Goal: Communication & Community: Answer question/provide support

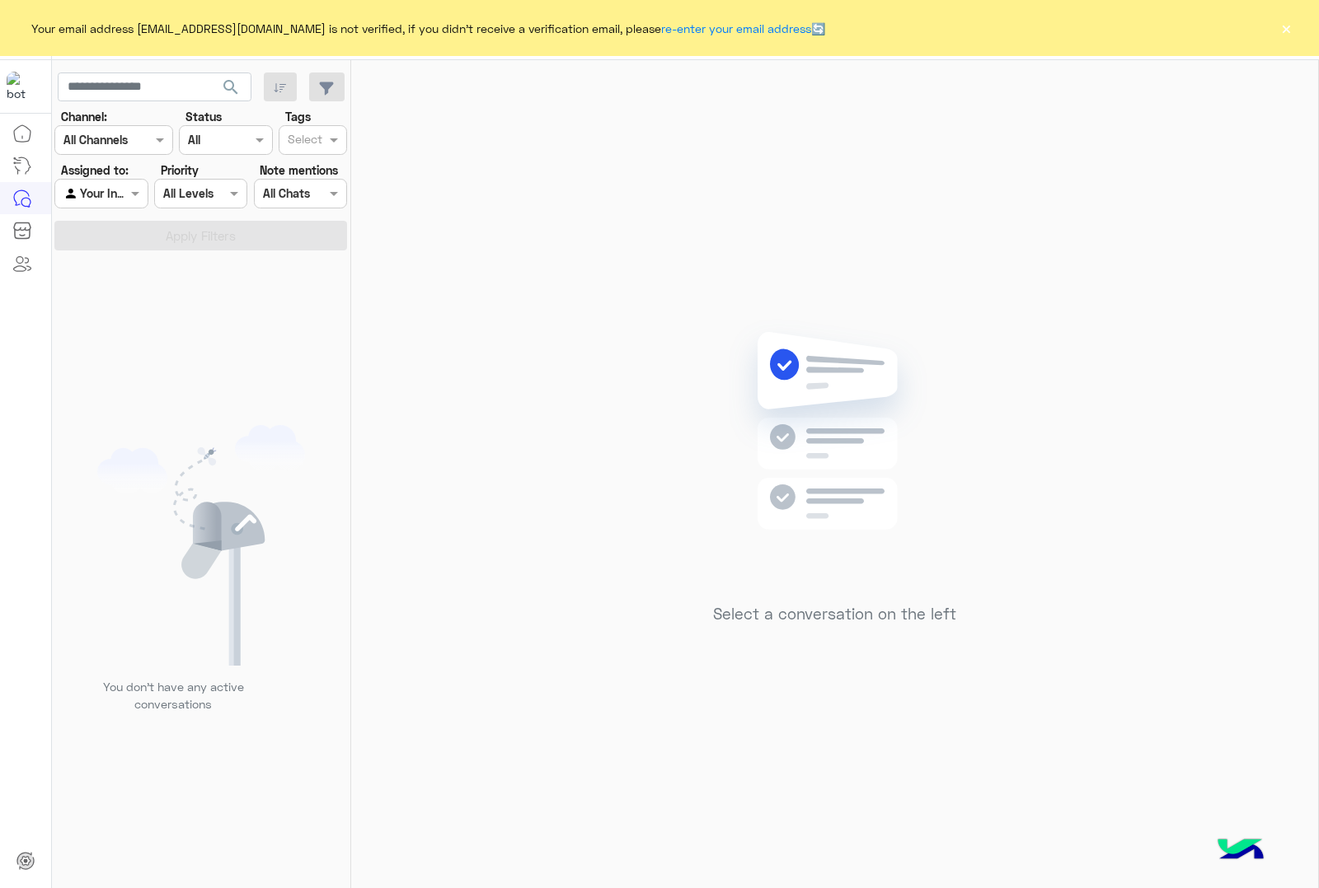
click at [1291, 20] on button "×" at bounding box center [1285, 28] width 16 height 16
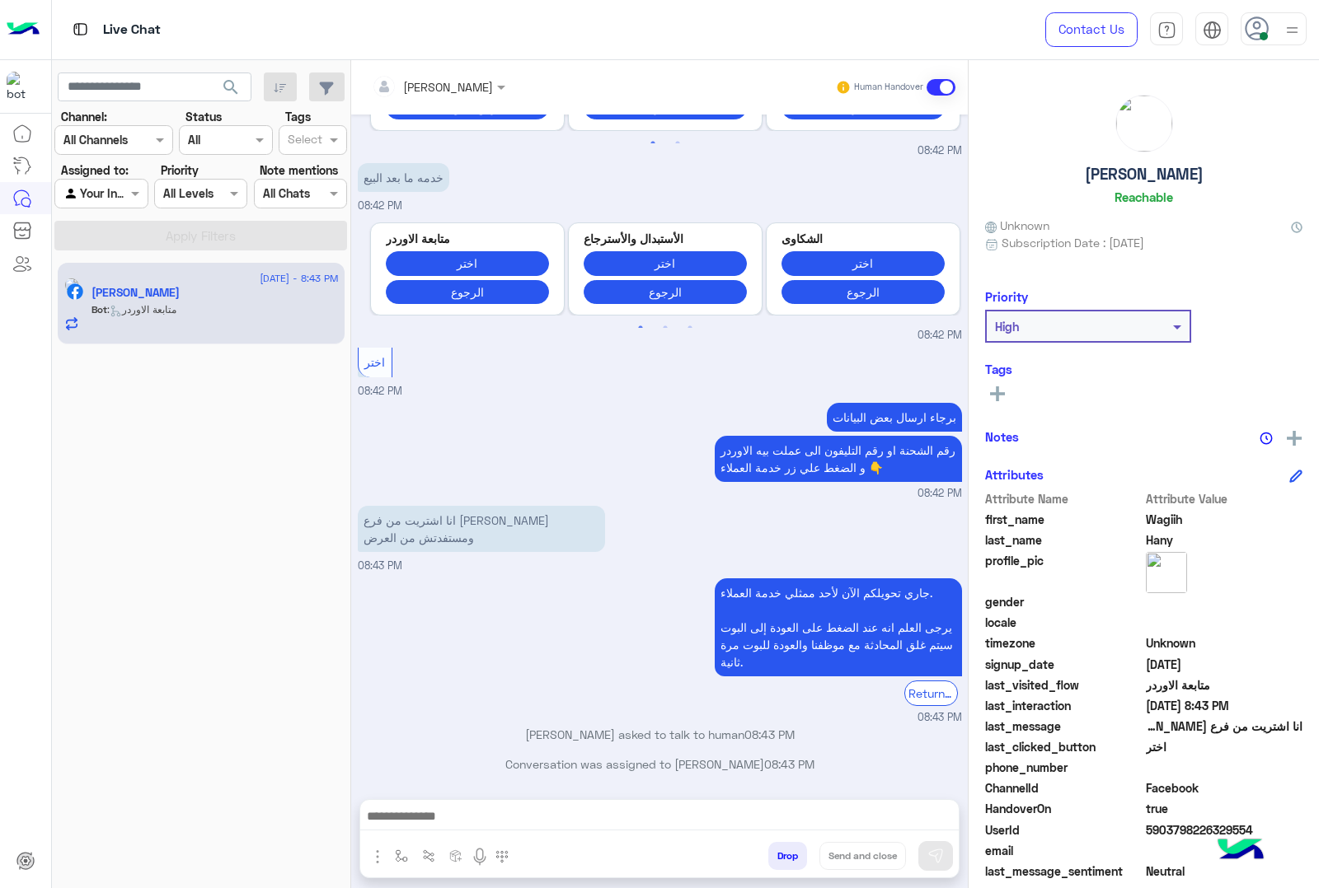
scroll to position [2098, 0]
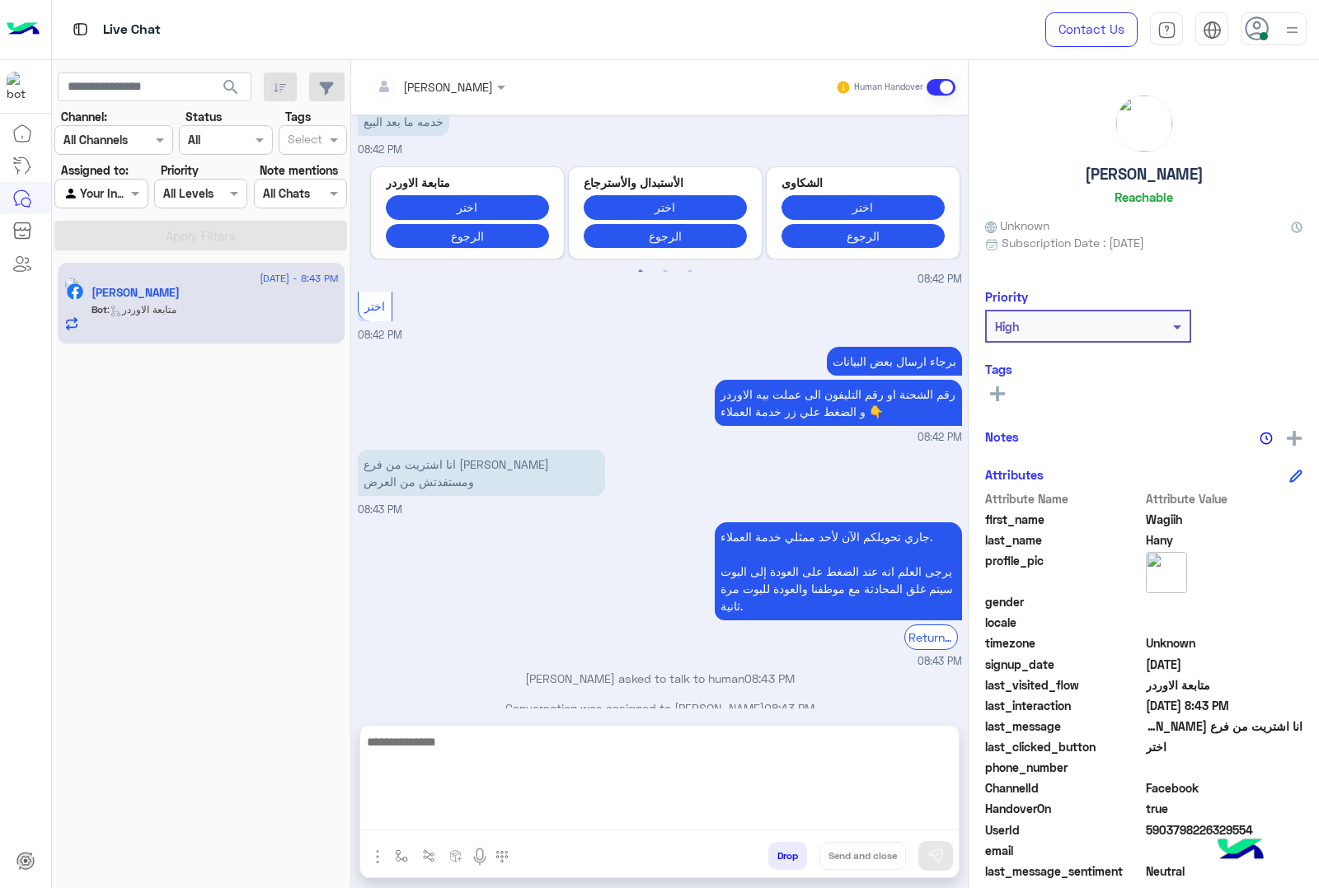
click at [515, 806] on textarea at bounding box center [659, 781] width 598 height 99
type textarea "*"
type textarea "**********"
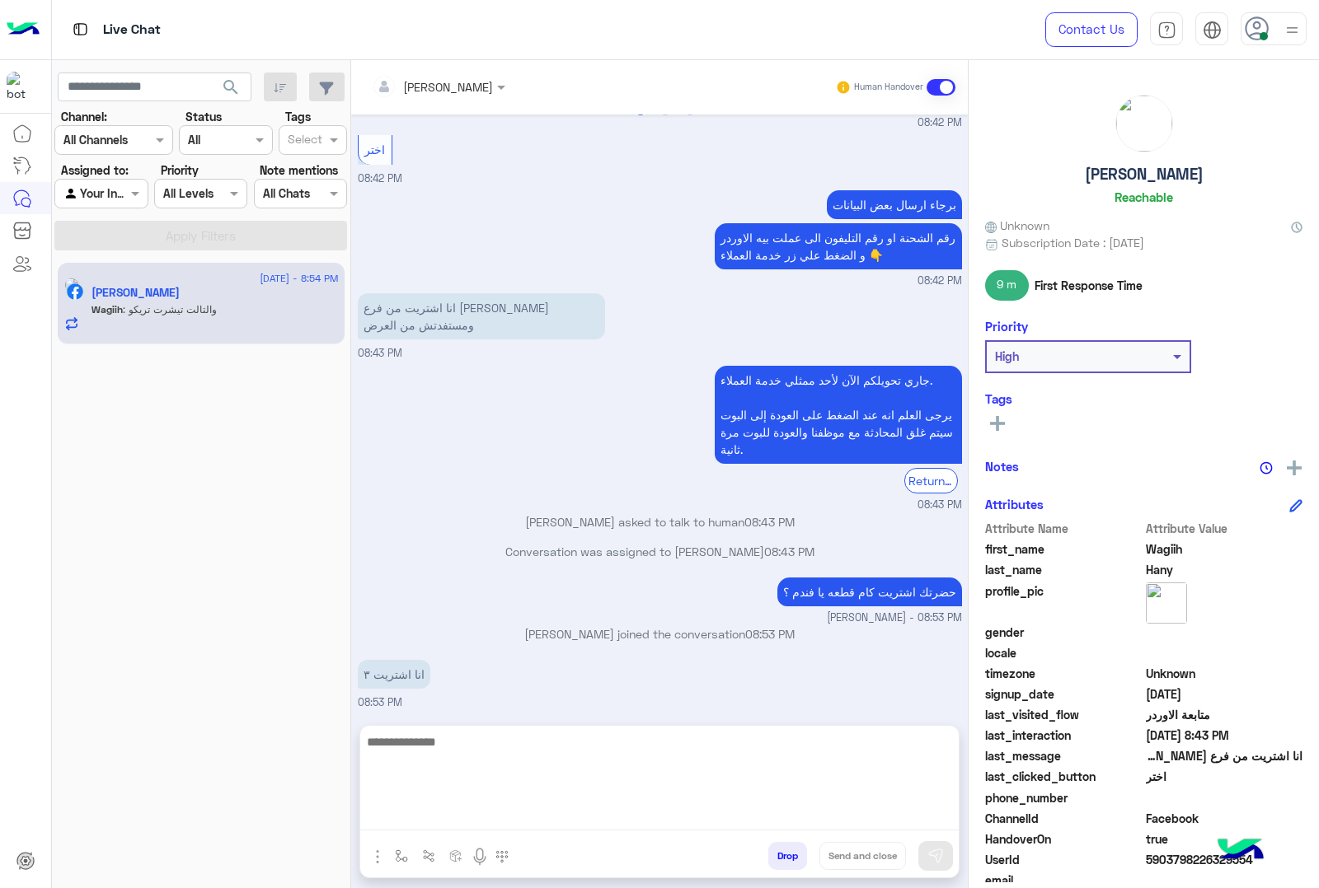
scroll to position [2345, 0]
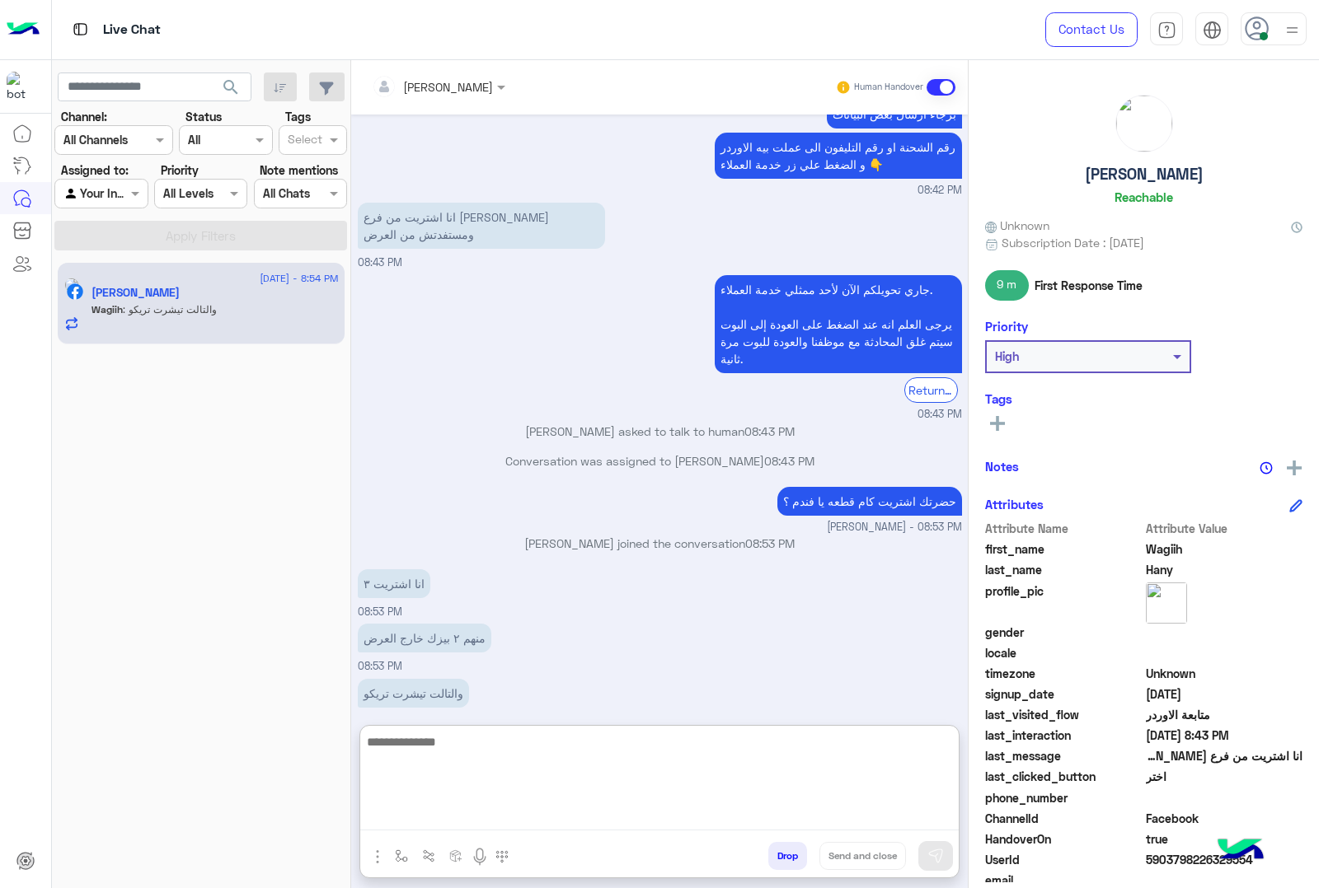
click at [565, 756] on textarea at bounding box center [659, 781] width 598 height 99
type textarea "*"
type textarea "**********"
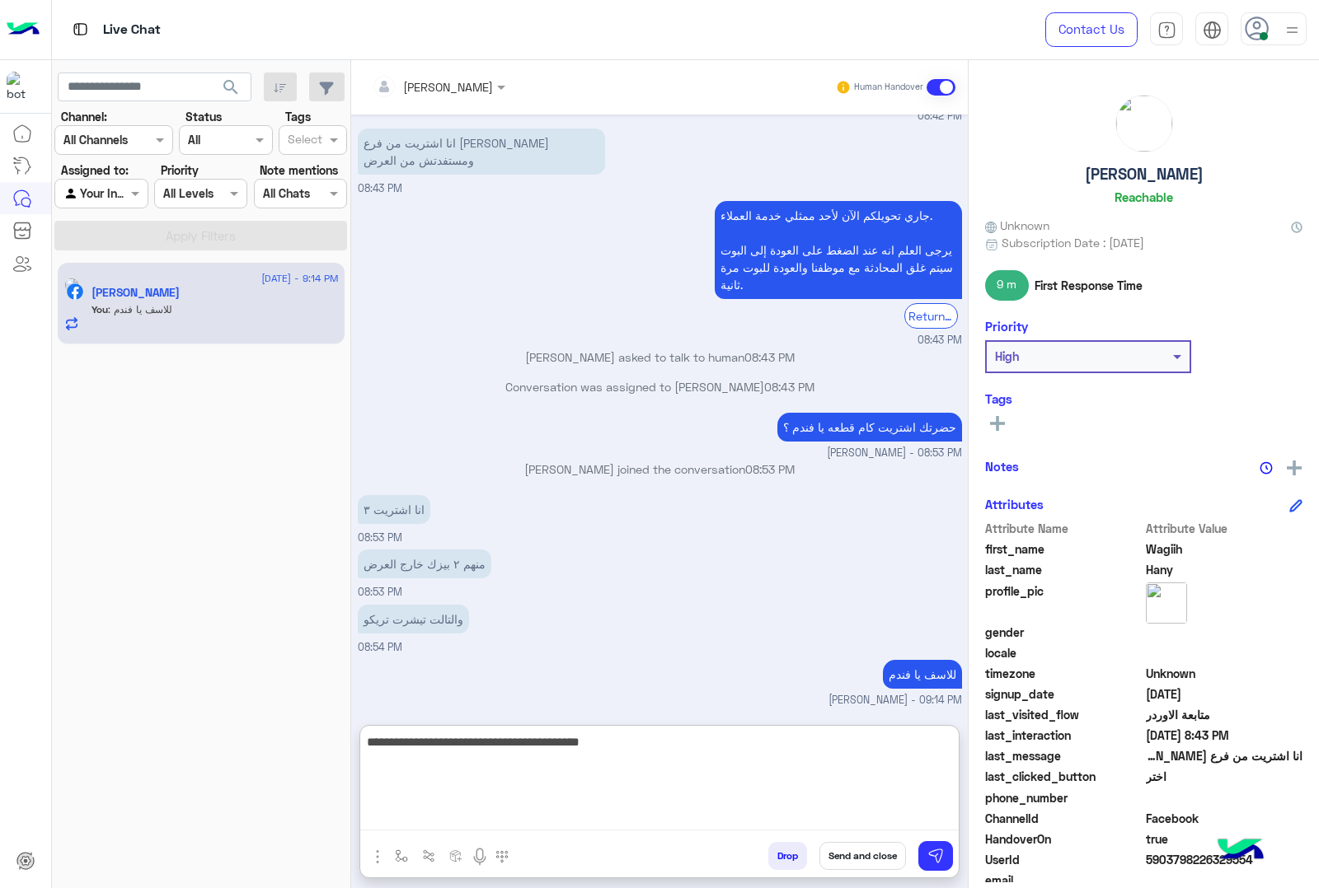
type textarea "**********"
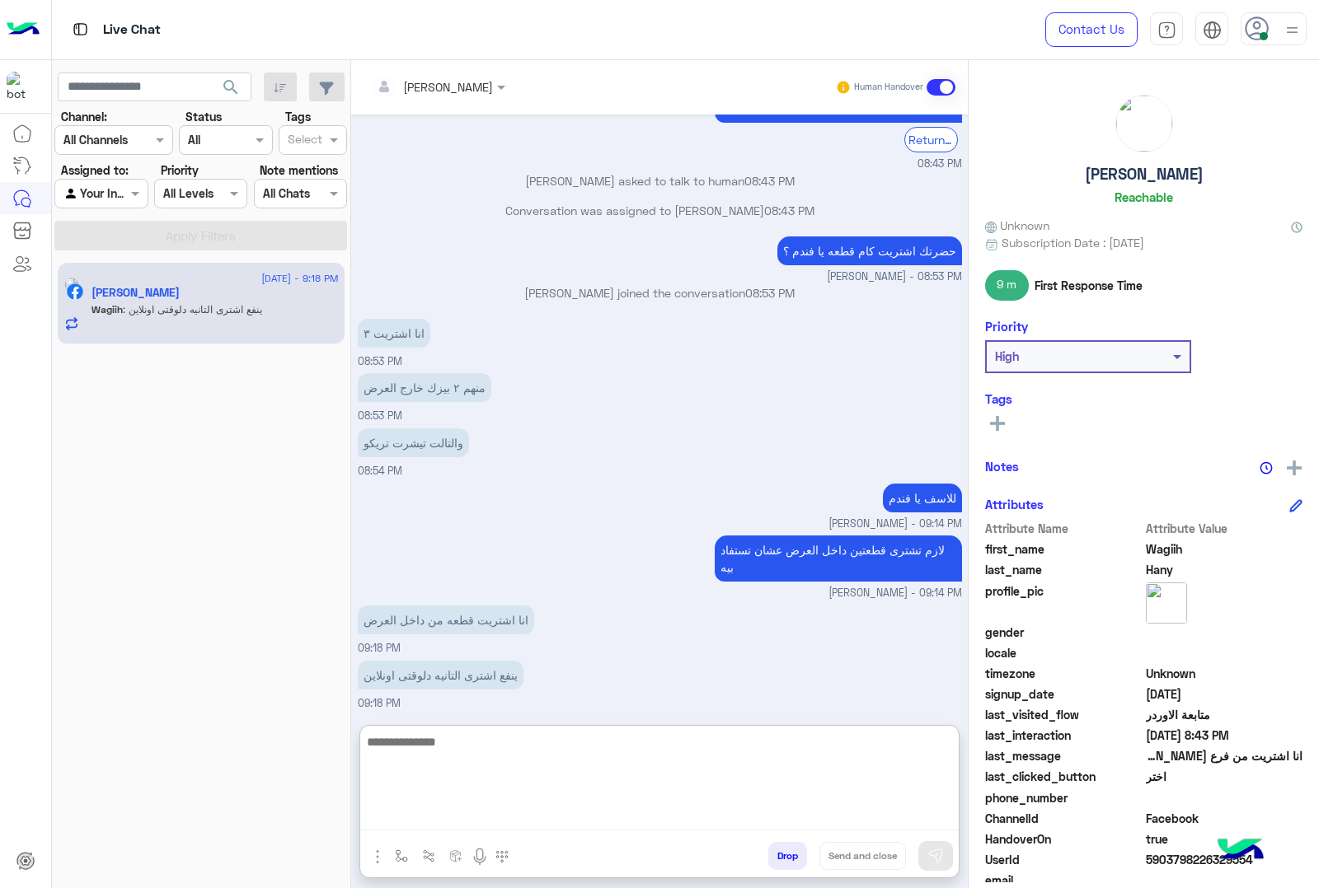
scroll to position [2650, 0]
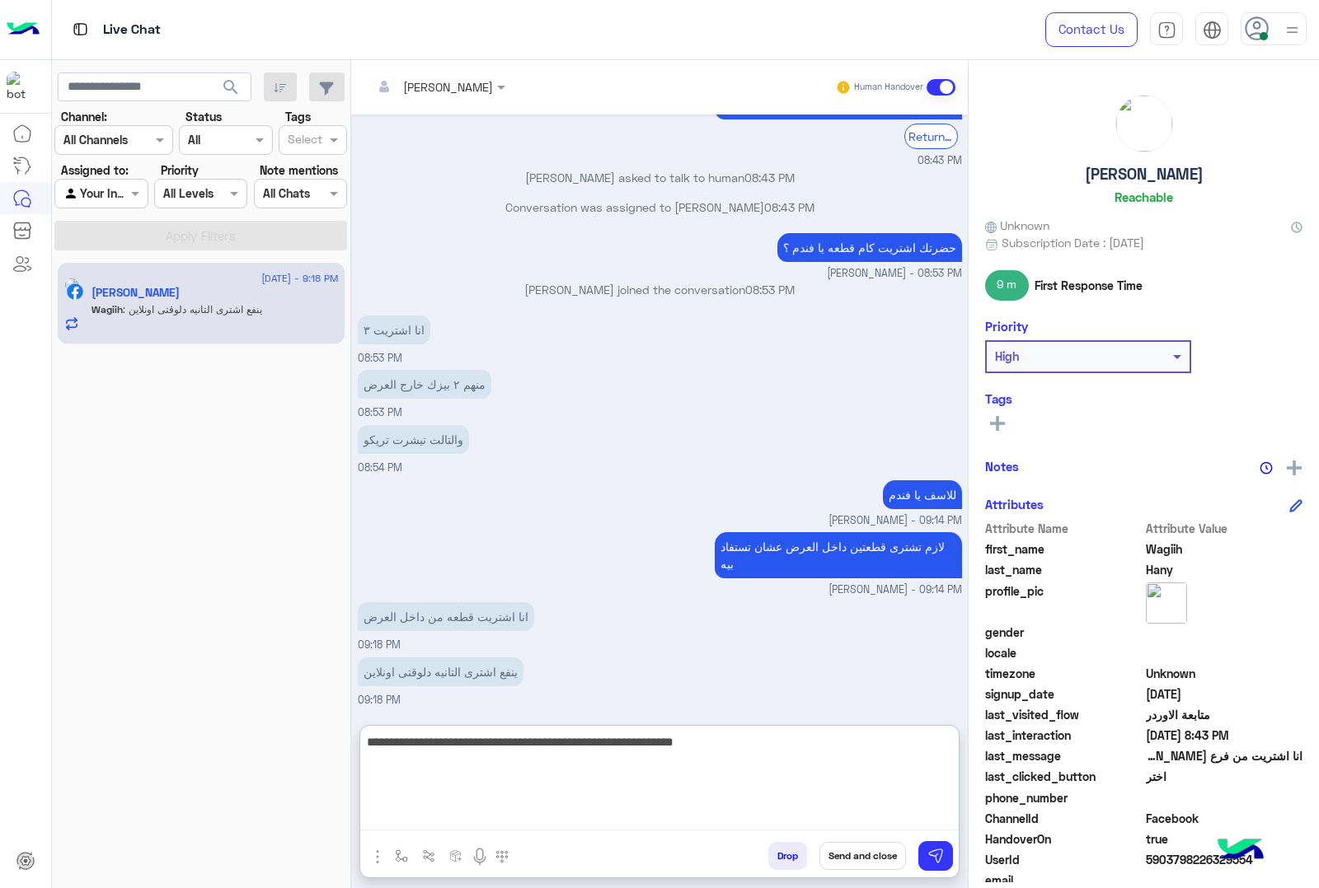
type textarea "**********"
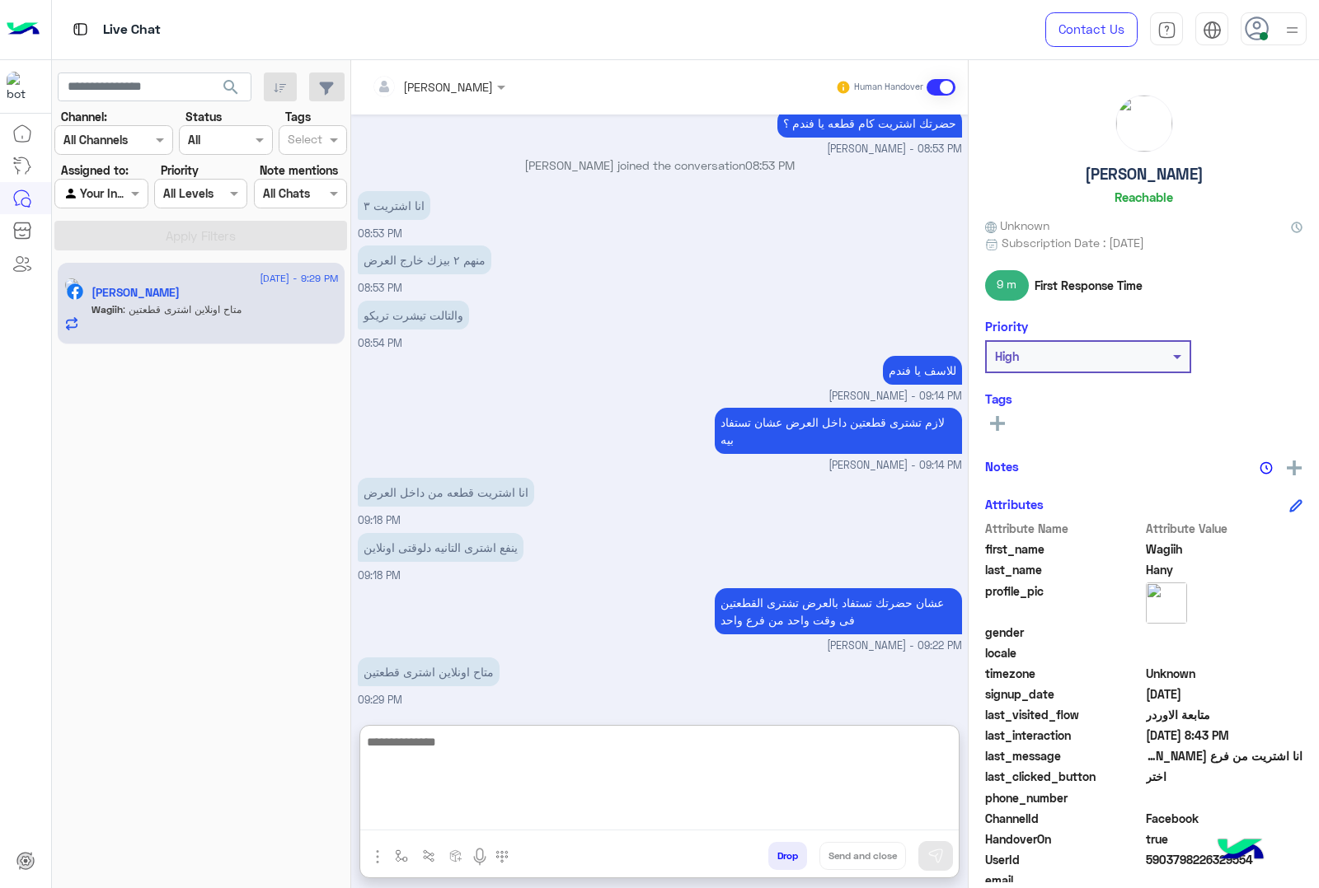
scroll to position [2775, 0]
click at [662, 760] on textarea at bounding box center [659, 781] width 598 height 99
type textarea "**********"
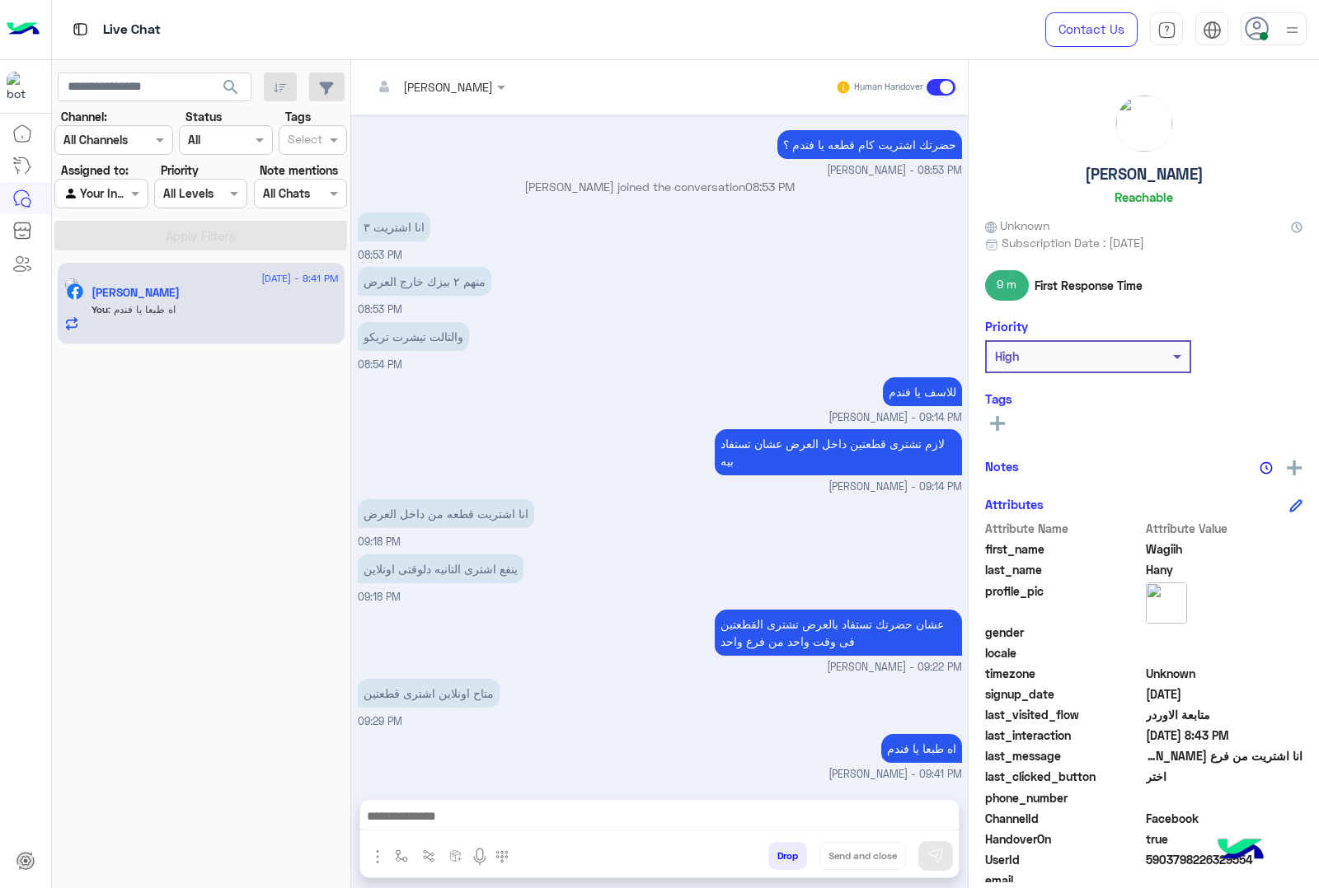
scroll to position [2753, 0]
click at [1147, 161] on div "Wagiih Hany Reachable" at bounding box center [1143, 153] width 317 height 116
drag, startPoint x: 1147, startPoint y: 161, endPoint x: 1140, endPoint y: 175, distance: 15.9
click at [1146, 166] on div "Wagiih Hany Reachable" at bounding box center [1143, 153] width 317 height 116
click at [1138, 179] on h5 "Wagiih Hany" at bounding box center [1144, 174] width 119 height 19
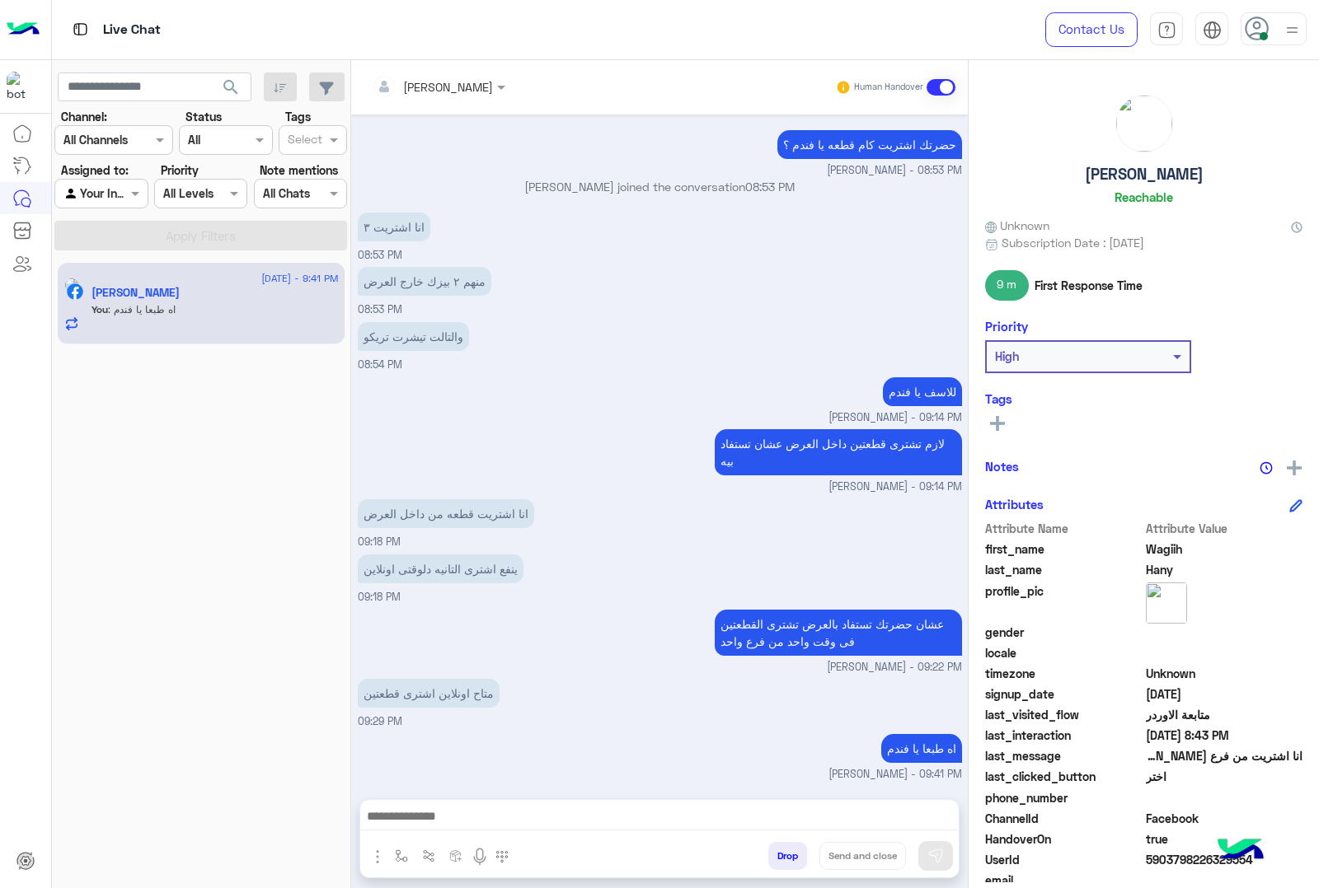
click at [1138, 179] on h5 "Wagiih Hany" at bounding box center [1144, 174] width 119 height 19
copy h5 "Wagiih Hany"
click at [1172, 859] on span "5903798226329554" at bounding box center [1223, 859] width 157 height 17
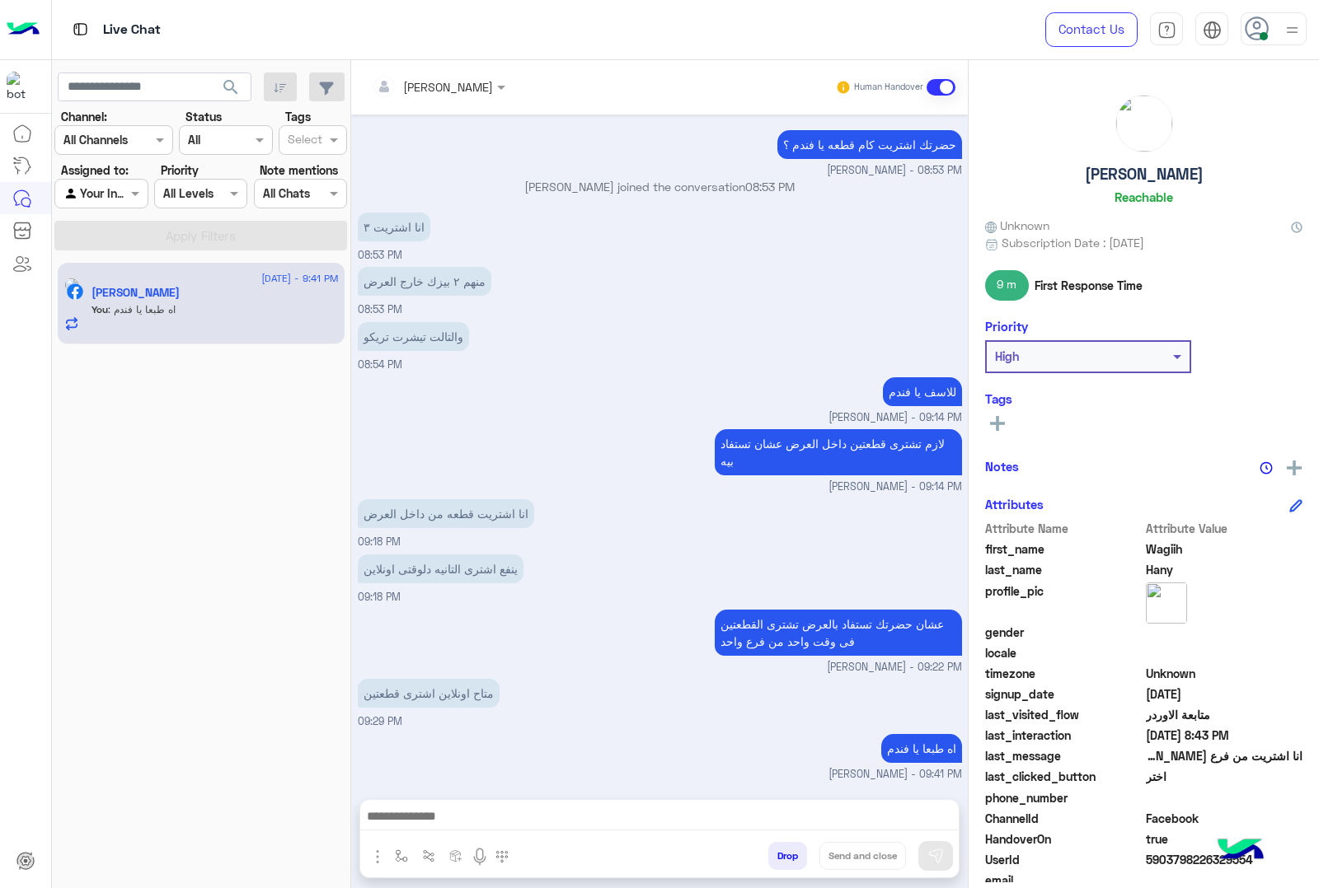
copy span "5903798226329554"
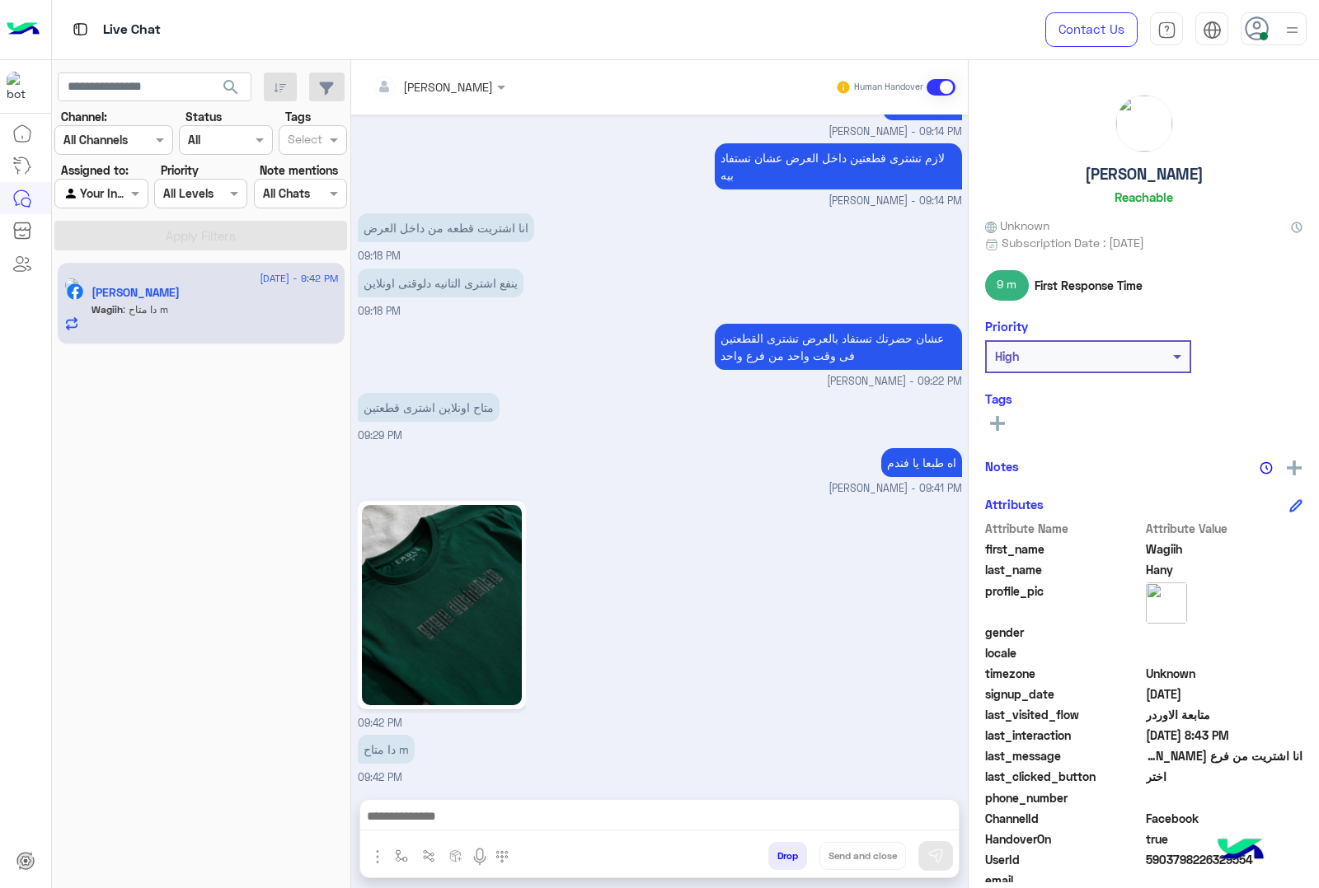
scroll to position [3043, 0]
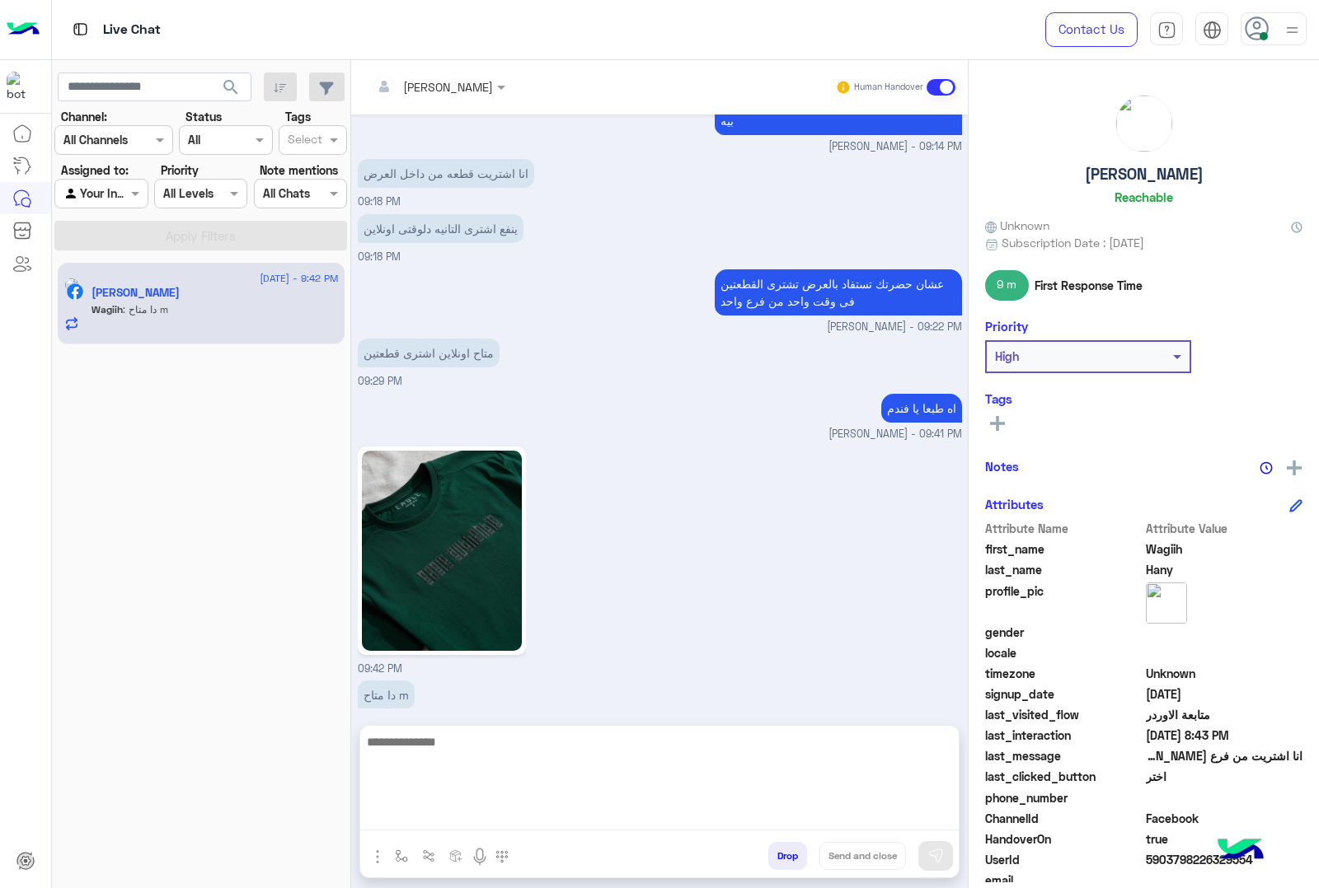
click at [452, 820] on textarea at bounding box center [659, 781] width 598 height 99
type textarea "**********"
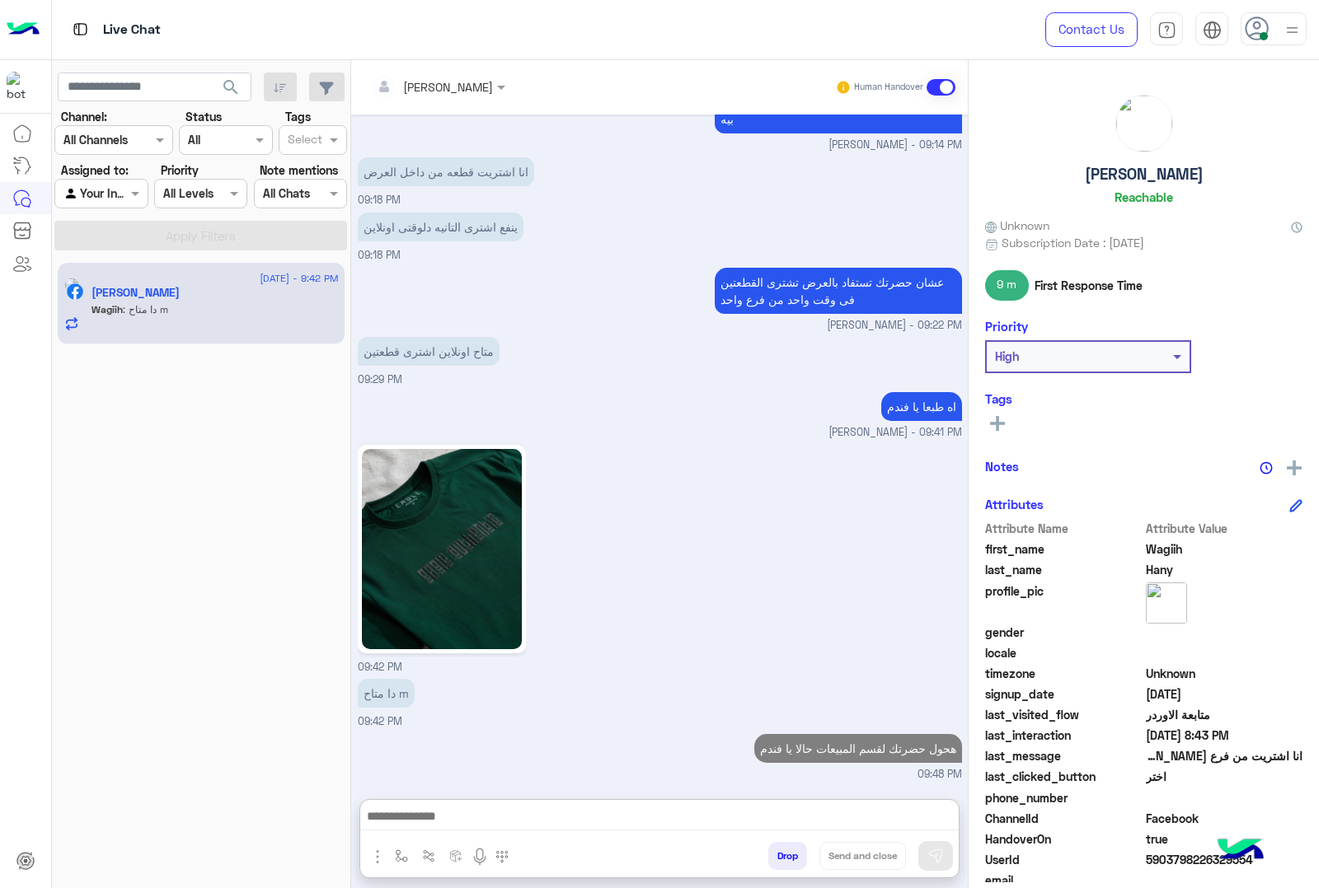
click at [450, 99] on div "abdalla mahmoud" at bounding box center [432, 86] width 121 height 33
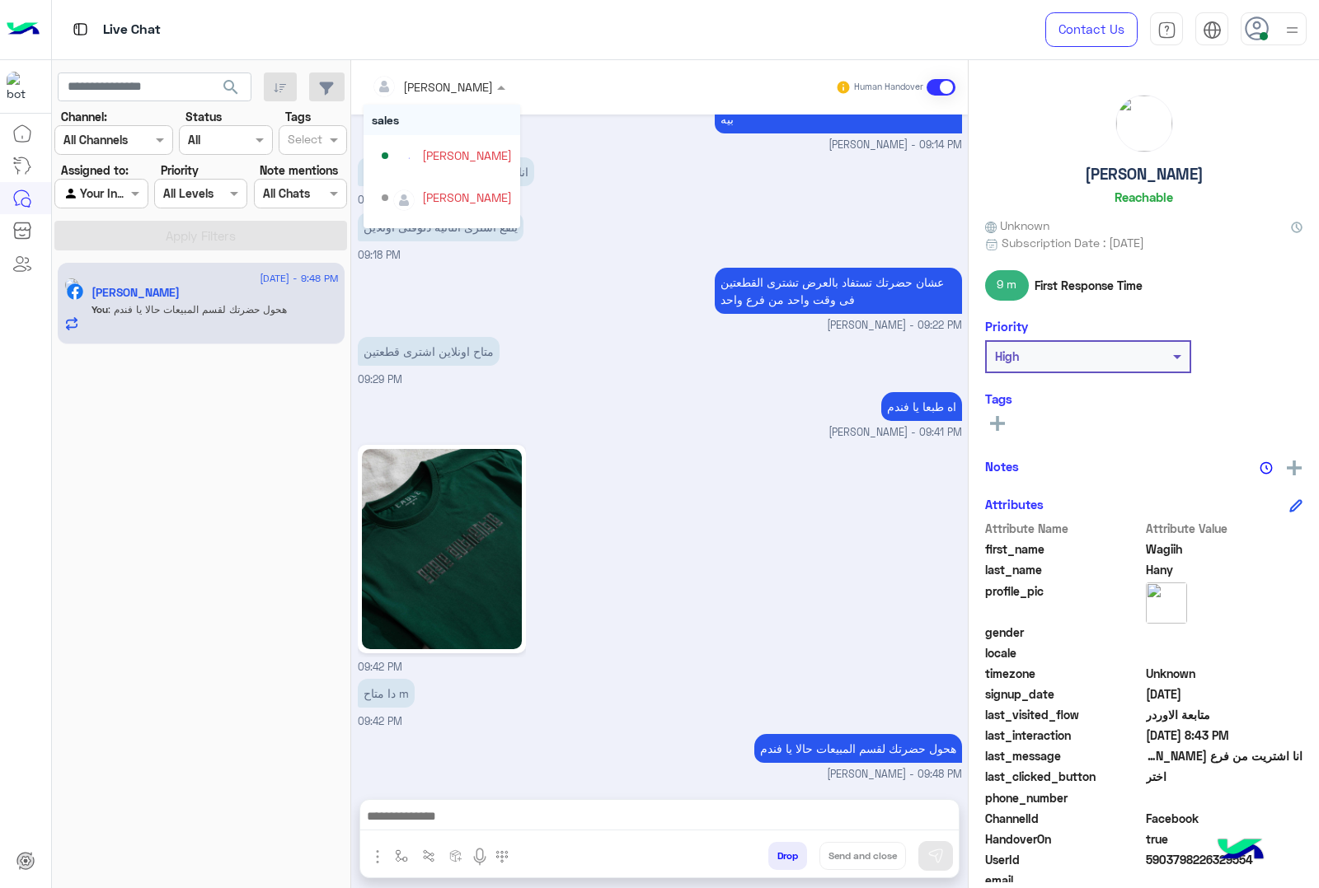
scroll to position [3095, 0]
click at [452, 163] on div "khaled mohamed" at bounding box center [467, 155] width 90 height 17
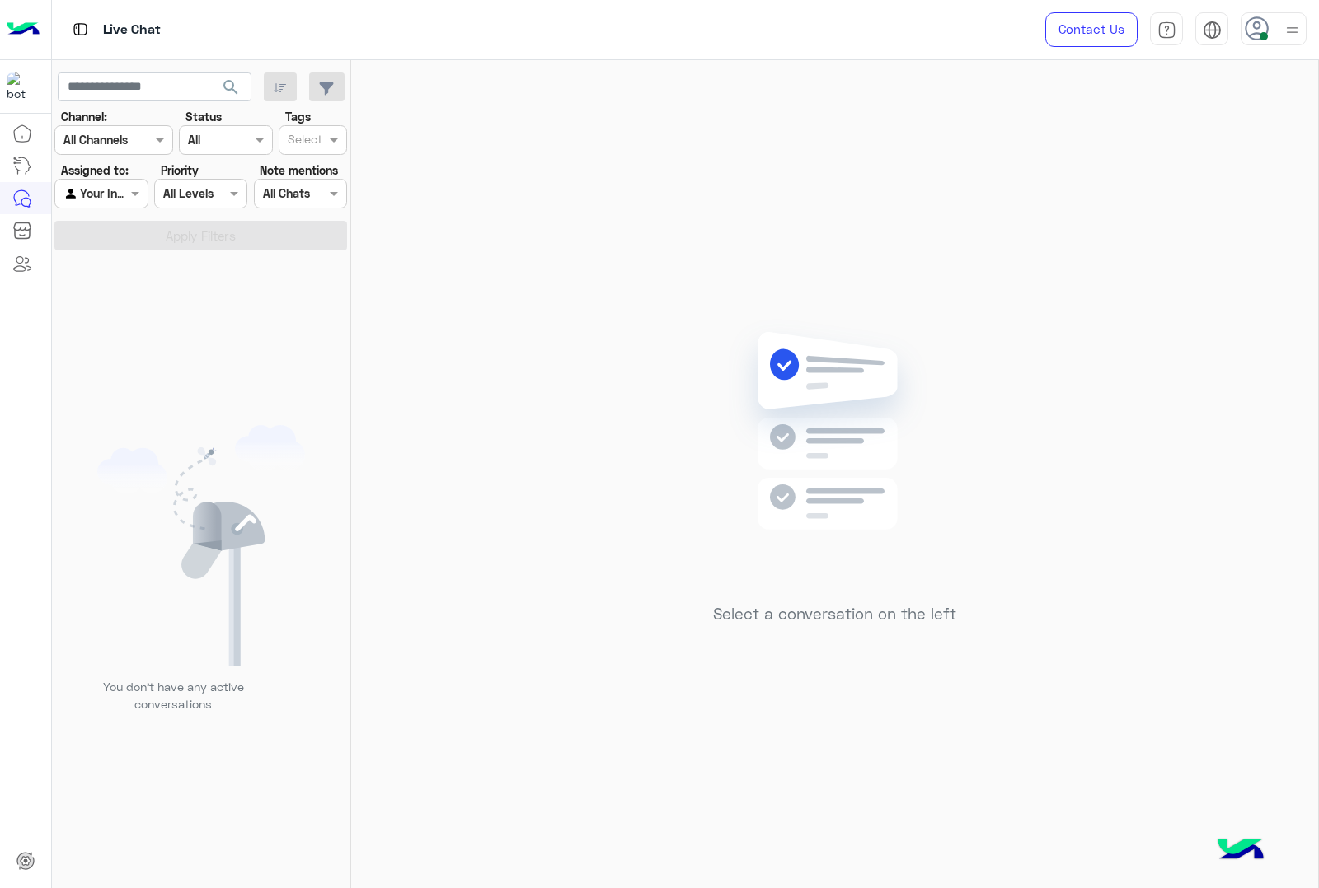
click at [1277, 31] on div at bounding box center [1273, 28] width 66 height 33
click at [1184, 239] on label "Offline" at bounding box center [1203, 234] width 180 height 30
click at [1295, 26] on img at bounding box center [1291, 30] width 19 height 19
